Goal: Transaction & Acquisition: Subscribe to service/newsletter

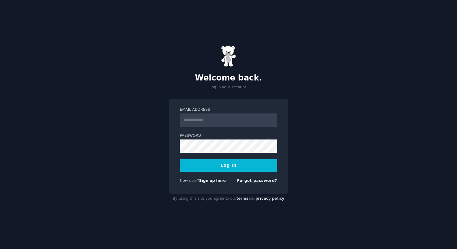
click at [206, 120] on input "Email Address" at bounding box center [228, 119] width 97 height 13
type input "**********"
click at [223, 165] on button "Log In" at bounding box center [228, 165] width 97 height 13
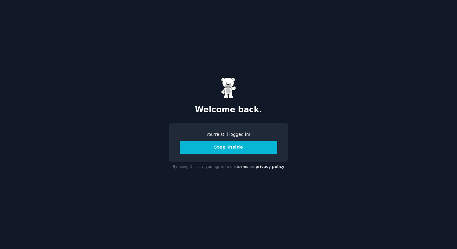
click at [231, 150] on button "Step Inside" at bounding box center [228, 147] width 97 height 13
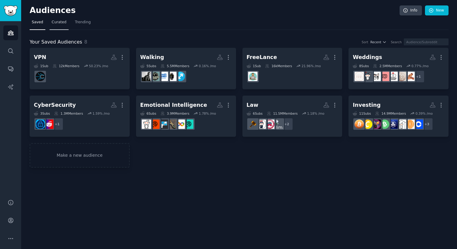
click at [61, 24] on span "Curated" at bounding box center [59, 22] width 15 height 5
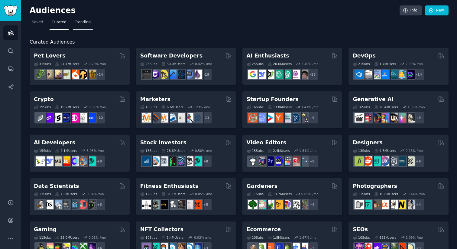
click at [81, 20] on span "Trending" at bounding box center [83, 22] width 16 height 5
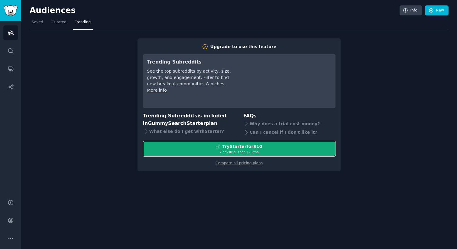
click at [224, 148] on div "Try Starter for $10" at bounding box center [242, 146] width 40 height 6
